Goal: Book appointment/travel/reservation

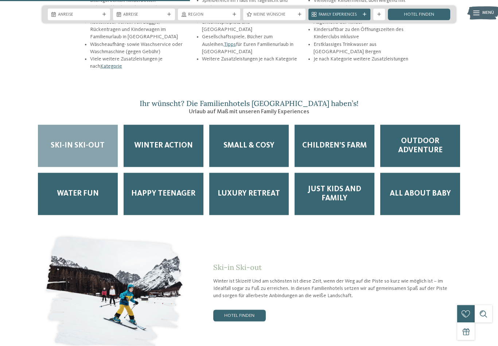
scroll to position [1024, 0]
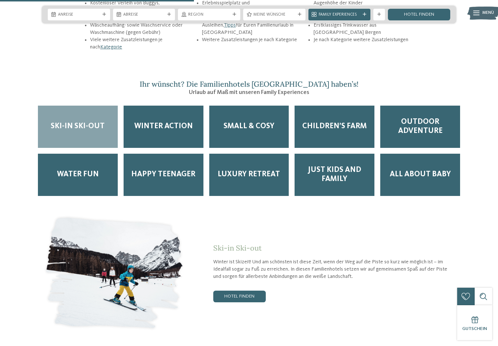
click at [416, 156] on div "All about Baby" at bounding box center [420, 175] width 80 height 42
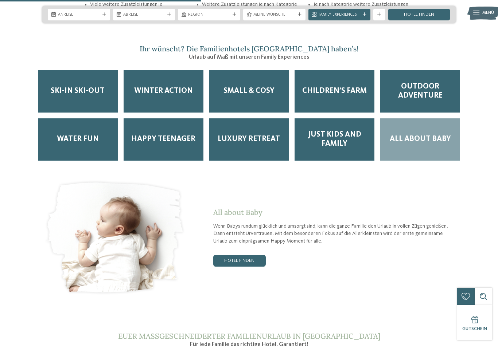
scroll to position [1058, 0]
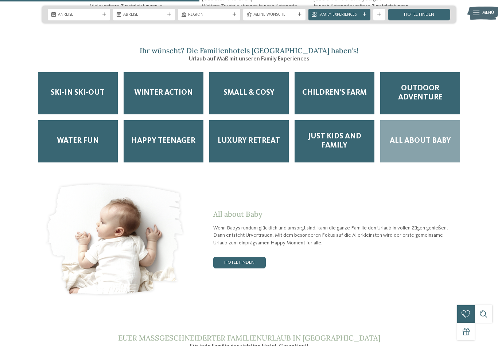
click at [345, 132] on span "Just Kids and Family" at bounding box center [334, 141] width 68 height 18
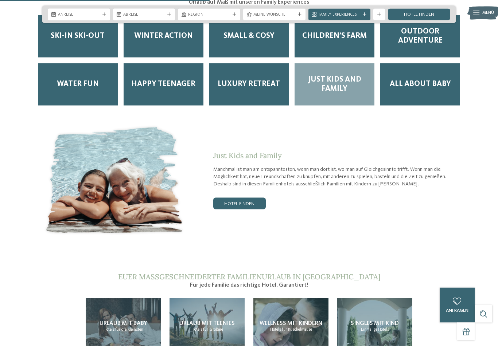
scroll to position [1121, 0]
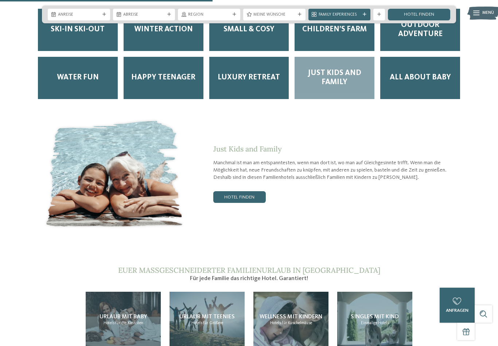
click at [259, 191] on link "Hotel finden" at bounding box center [239, 197] width 52 height 12
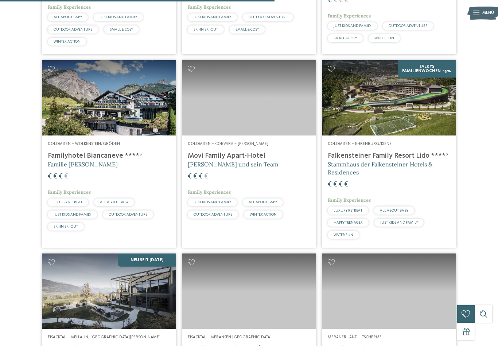
scroll to position [529, 0]
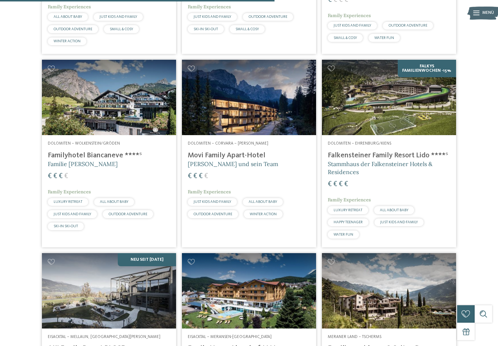
click at [257, 160] on h4 "Movi Family Apart-Hotel" at bounding box center [249, 155] width 122 height 9
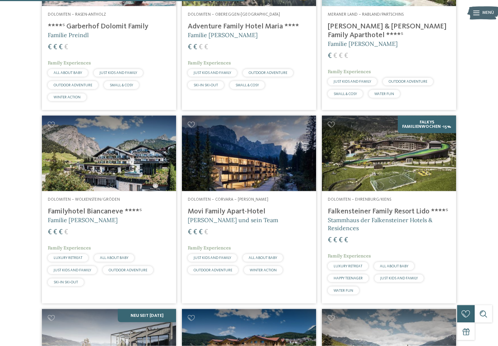
scroll to position [505, 0]
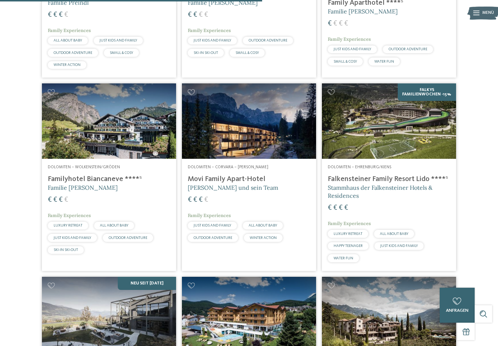
click at [419, 137] on img at bounding box center [389, 120] width 134 height 75
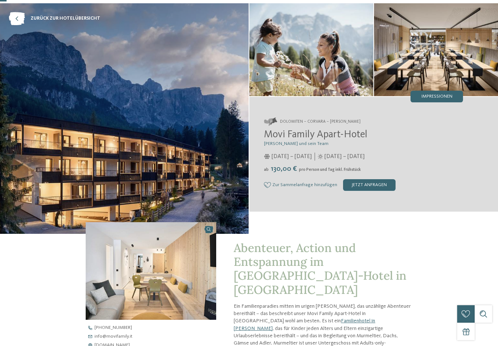
scroll to position [14, 0]
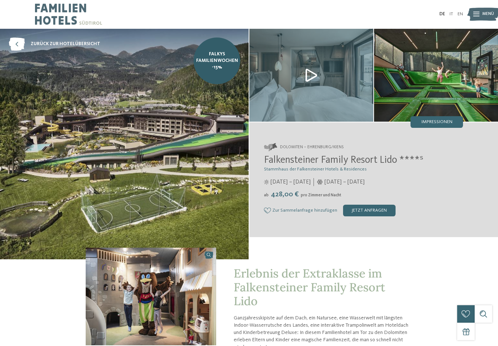
scroll to position [1, 0]
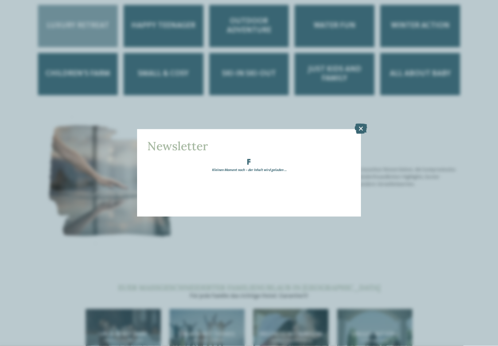
scroll to position [1118, 0]
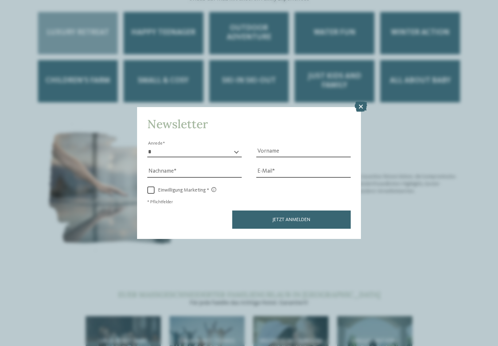
click at [365, 102] on icon at bounding box center [361, 107] width 12 height 10
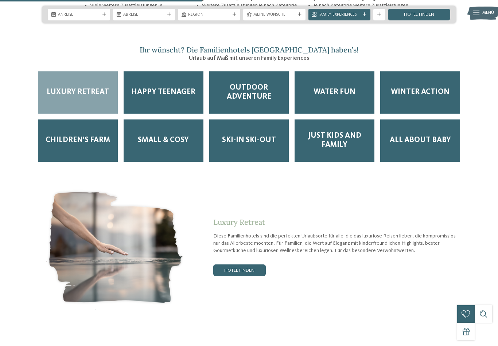
scroll to position [1056, 0]
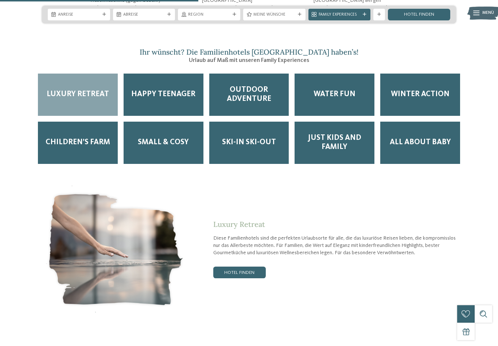
click at [349, 134] on span "Just Kids and Family" at bounding box center [334, 143] width 68 height 18
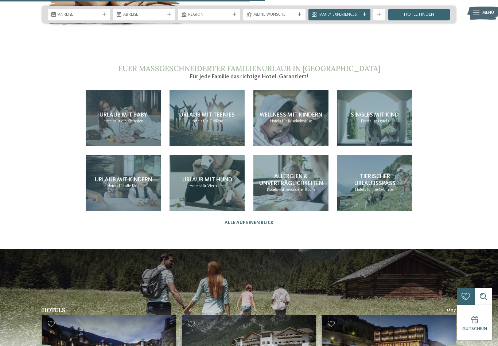
scroll to position [1323, 0]
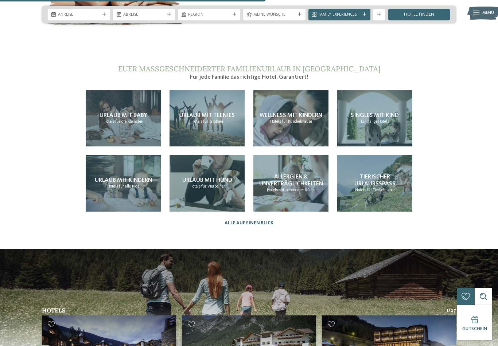
click at [380, 174] on span "Tierischer Urlaubsspaß" at bounding box center [374, 180] width 41 height 13
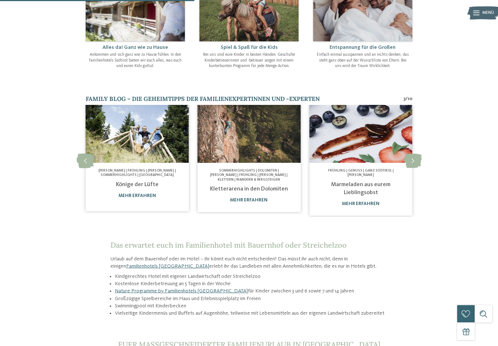
scroll to position [304, 0]
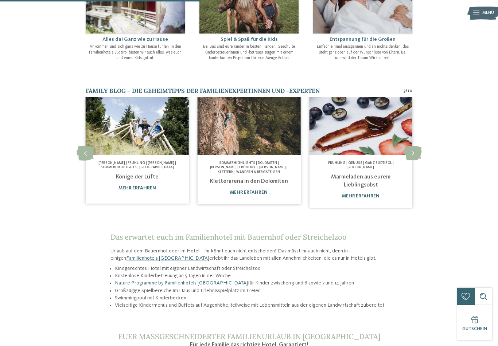
click at [2, 4] on div "Auf Tuchfühlung Tierischer Urlaubsspaß Familienhotel mit Bauernhof und Streiche…" at bounding box center [249, 109] width 498 height 769
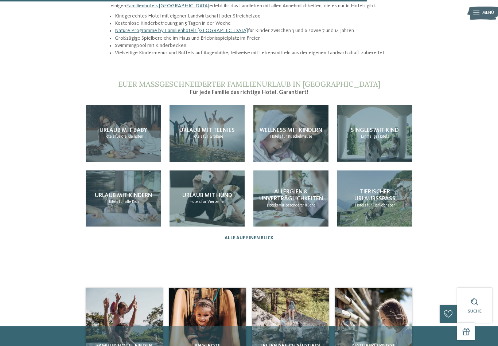
scroll to position [558, 0]
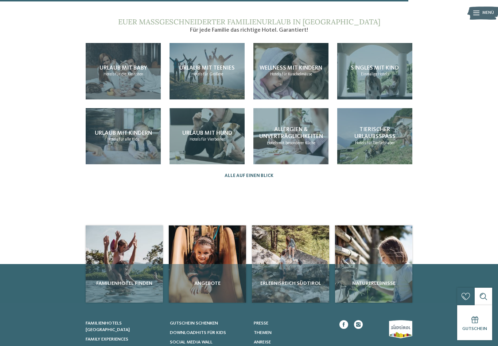
scroll to position [620, 0]
click at [104, 264] on div "Familienhotel finden" at bounding box center [124, 283] width 77 height 39
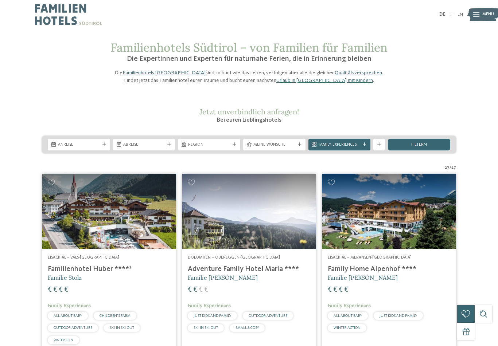
click at [60, 151] on div "Anreise" at bounding box center [79, 145] width 62 height 12
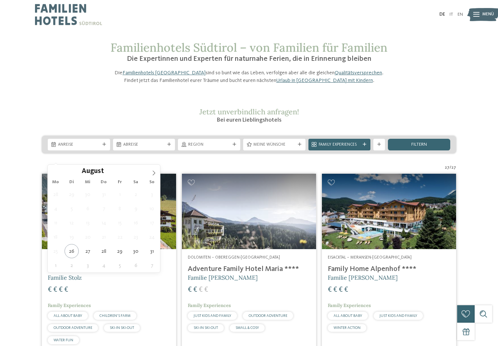
click at [155, 175] on icon at bounding box center [153, 173] width 5 height 5
click at [152, 175] on icon at bounding box center [153, 173] width 5 height 5
click at [156, 175] on icon at bounding box center [153, 173] width 5 height 5
click at [56, 170] on span at bounding box center [54, 171] width 12 height 12
type div "26.10.2025"
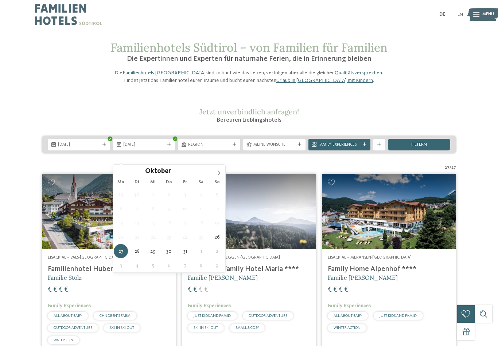
type div "30.10.2025"
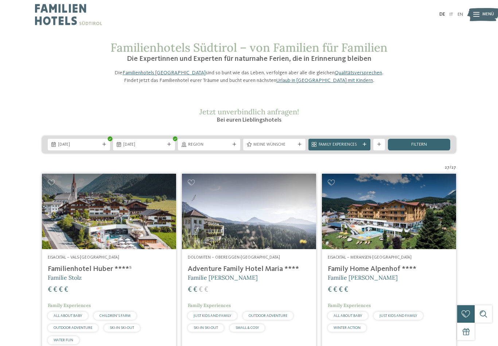
click at [219, 148] on span "Region" at bounding box center [209, 145] width 42 height 6
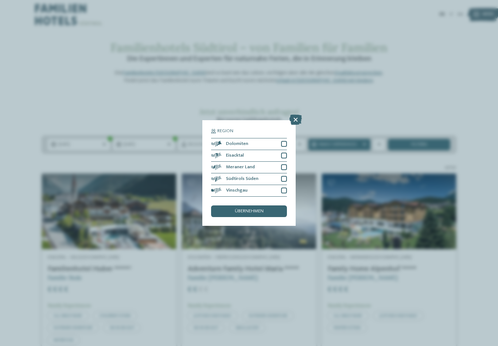
click at [289, 120] on div "Region Dolomiten Eisacktal" at bounding box center [248, 173] width 93 height 106
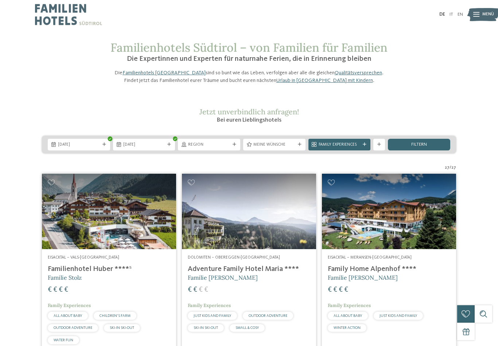
click at [287, 116] on span "Jetzt unverbindlich anfragen!" at bounding box center [249, 111] width 100 height 9
click at [222, 148] on span "Region" at bounding box center [209, 145] width 42 height 6
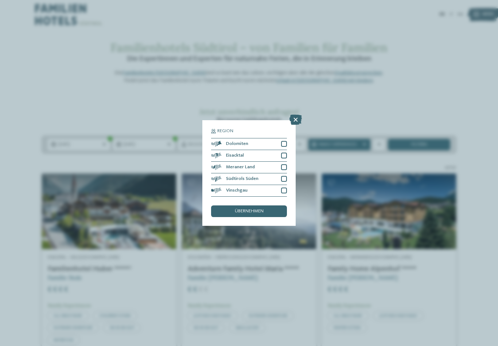
click at [286, 141] on div at bounding box center [284, 144] width 6 height 6
click at [287, 162] on div "Meraner Land" at bounding box center [249, 168] width 76 height 12
click at [285, 188] on div at bounding box center [284, 191] width 6 height 6
click at [286, 176] on div at bounding box center [284, 179] width 6 height 6
click at [286, 150] on div "Eisacktal" at bounding box center [249, 156] width 76 height 12
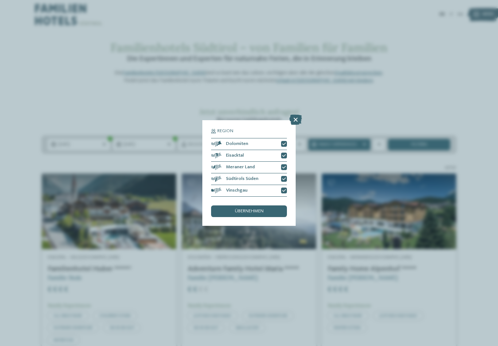
click at [272, 206] on div "übernehmen" at bounding box center [249, 212] width 76 height 12
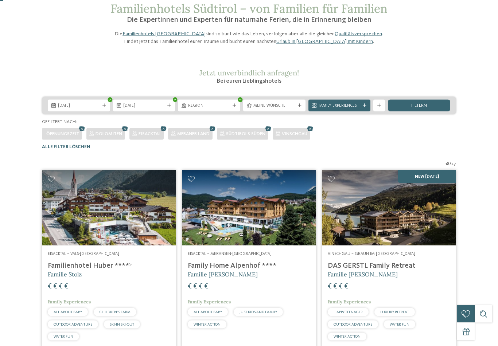
scroll to position [43, 0]
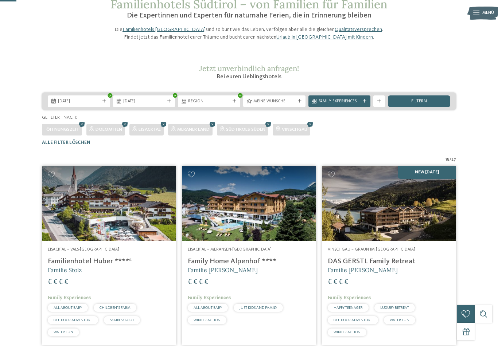
click at [295, 104] on div "Meine Wünsche" at bounding box center [274, 101] width 45 height 6
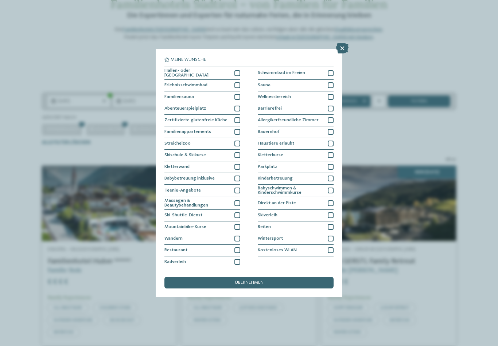
click at [239, 70] on div at bounding box center [237, 73] width 6 height 6
click at [238, 106] on div at bounding box center [237, 109] width 6 height 6
click at [238, 141] on div at bounding box center [237, 144] width 6 height 6
click at [332, 164] on div at bounding box center [331, 167] width 6 height 6
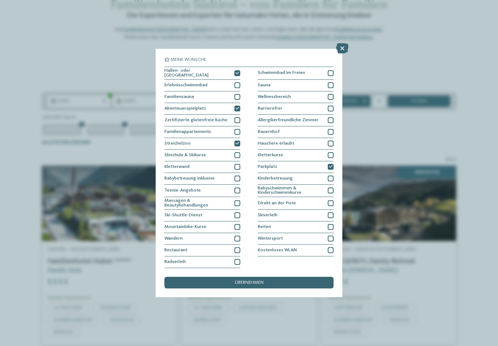
click at [332, 245] on div "Kostenloses WLAN" at bounding box center [296, 251] width 76 height 12
click at [260, 281] on span "übernehmen" at bounding box center [249, 283] width 29 height 5
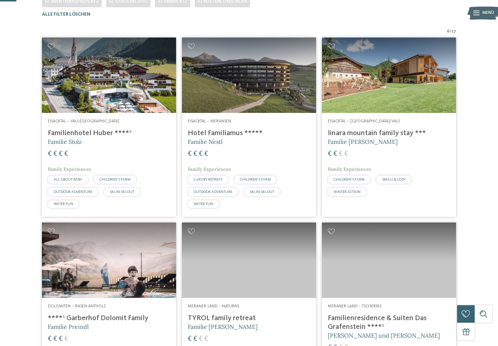
scroll to position [194, 0]
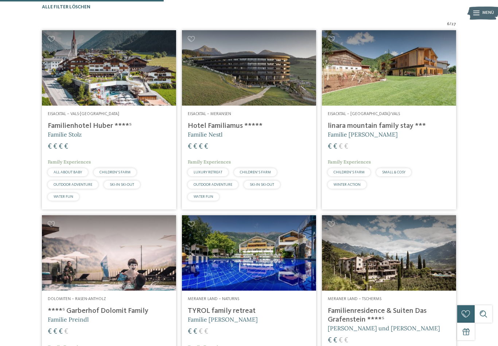
click at [73, 86] on img at bounding box center [109, 67] width 134 height 75
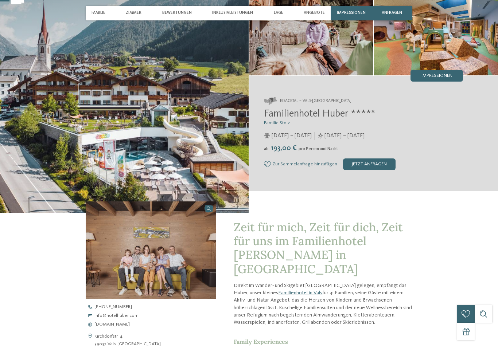
scroll to position [48, 0]
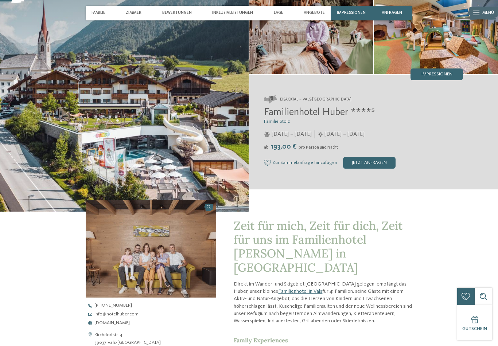
click at [376, 168] on div "jetzt anfragen" at bounding box center [369, 163] width 52 height 12
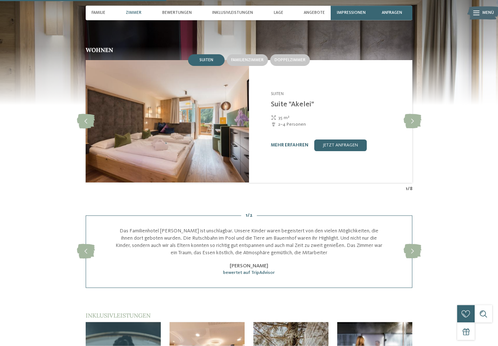
scroll to position [703, 0]
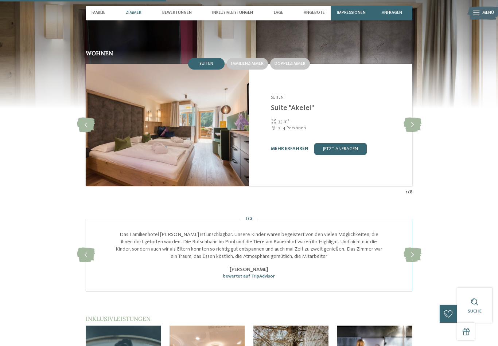
click at [411, 117] on div at bounding box center [412, 125] width 16 height 16
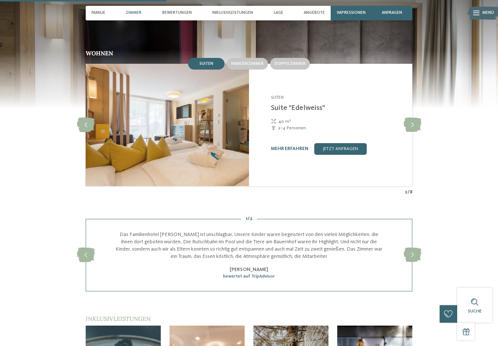
click at [410, 118] on icon at bounding box center [413, 125] width 18 height 15
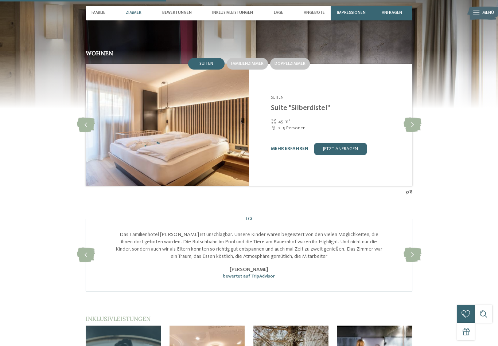
click at [409, 118] on icon at bounding box center [413, 125] width 18 height 15
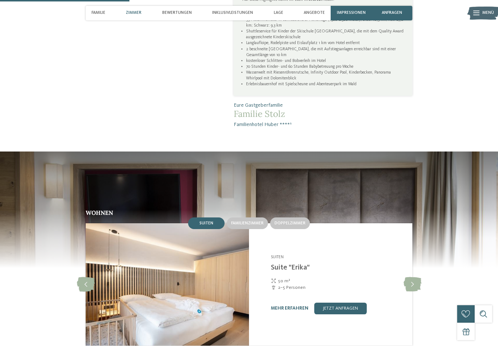
scroll to position [543, 0]
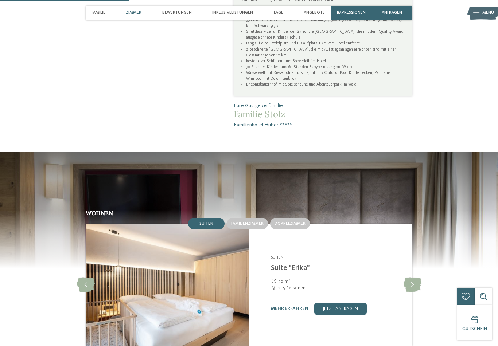
click at [297, 222] on span "Doppelzimmer" at bounding box center [290, 224] width 31 height 4
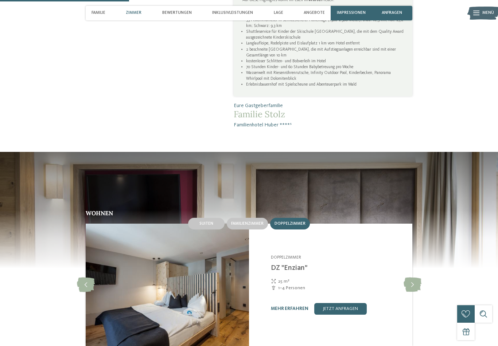
click at [258, 222] on span "Familienzimmer" at bounding box center [247, 224] width 32 height 4
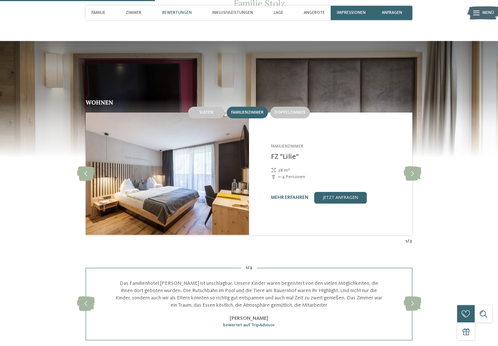
scroll to position [654, 0]
click at [414, 167] on icon at bounding box center [413, 174] width 18 height 15
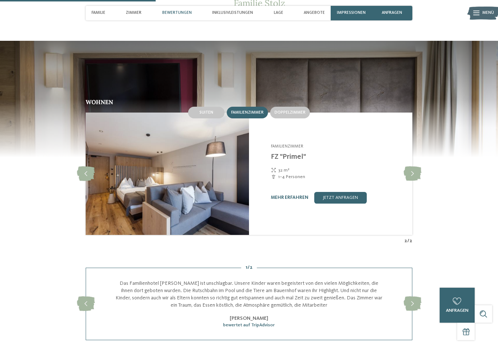
click at [405, 167] on icon at bounding box center [413, 174] width 18 height 15
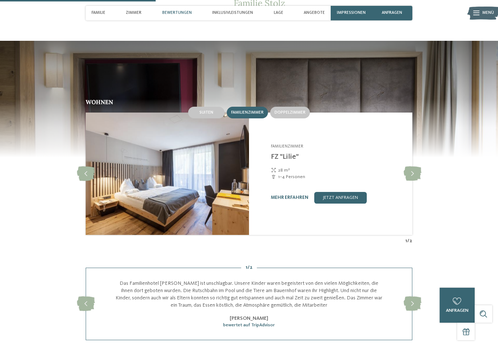
click at [402, 167] on div "28 m²" at bounding box center [338, 170] width 134 height 7
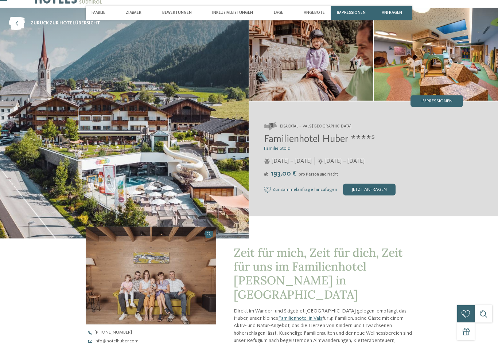
scroll to position [34, 0]
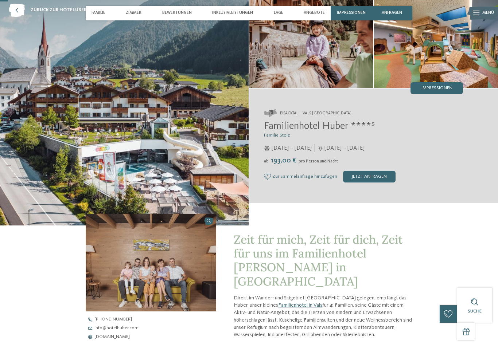
click at [450, 90] on span "Impressionen" at bounding box center [436, 88] width 31 height 5
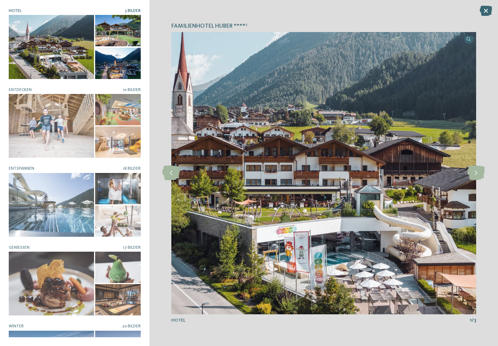
click at [34, 203] on div at bounding box center [51, 205] width 85 height 64
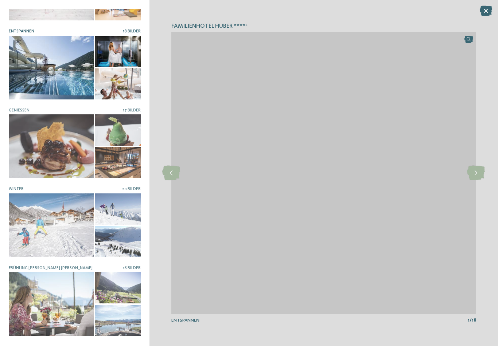
scroll to position [172, 0]
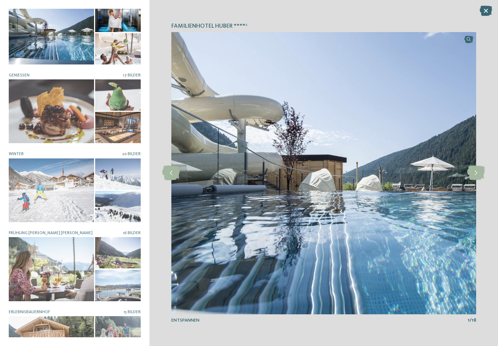
click at [35, 187] on div at bounding box center [51, 191] width 85 height 64
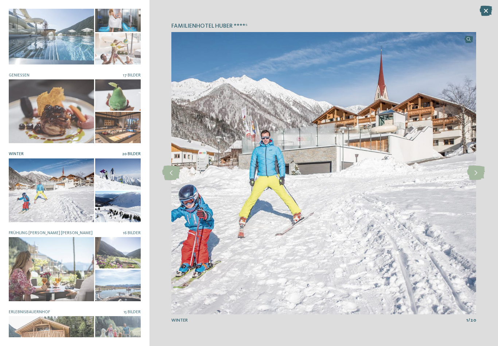
click at [32, 133] on div at bounding box center [51, 111] width 85 height 64
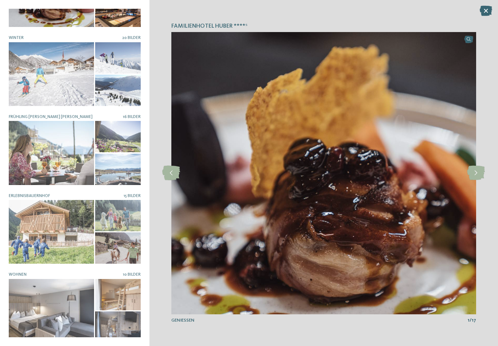
scroll to position [281, 0]
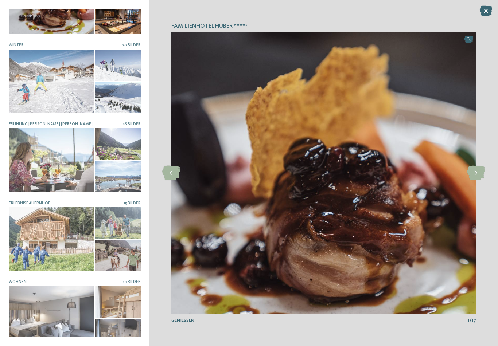
click at [36, 151] on div at bounding box center [51, 160] width 85 height 64
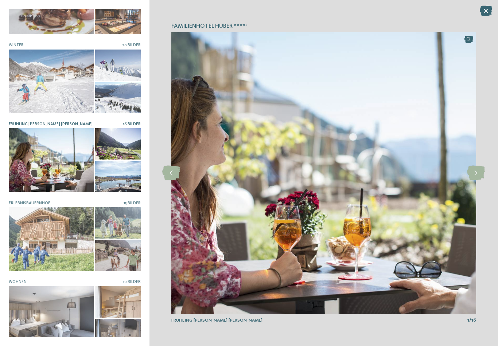
click at [38, 213] on div at bounding box center [51, 239] width 85 height 64
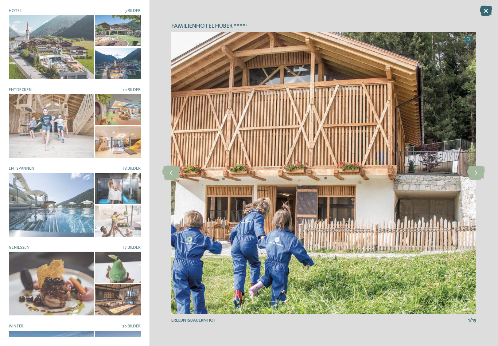
scroll to position [0, 0]
click at [115, 73] on div at bounding box center [118, 63] width 46 height 31
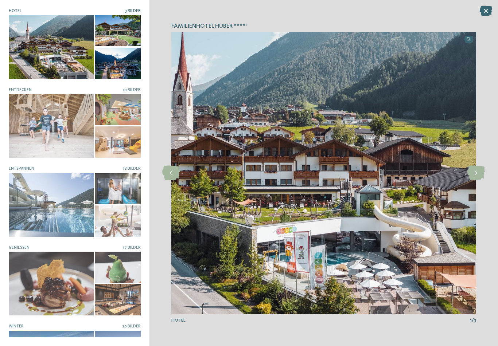
click at [109, 34] on div at bounding box center [118, 30] width 46 height 31
click at [480, 175] on icon at bounding box center [476, 173] width 18 height 15
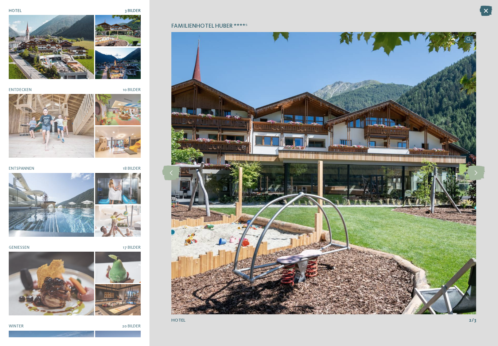
click at [477, 173] on icon at bounding box center [476, 173] width 18 height 15
